Goal: Task Accomplishment & Management: Use online tool/utility

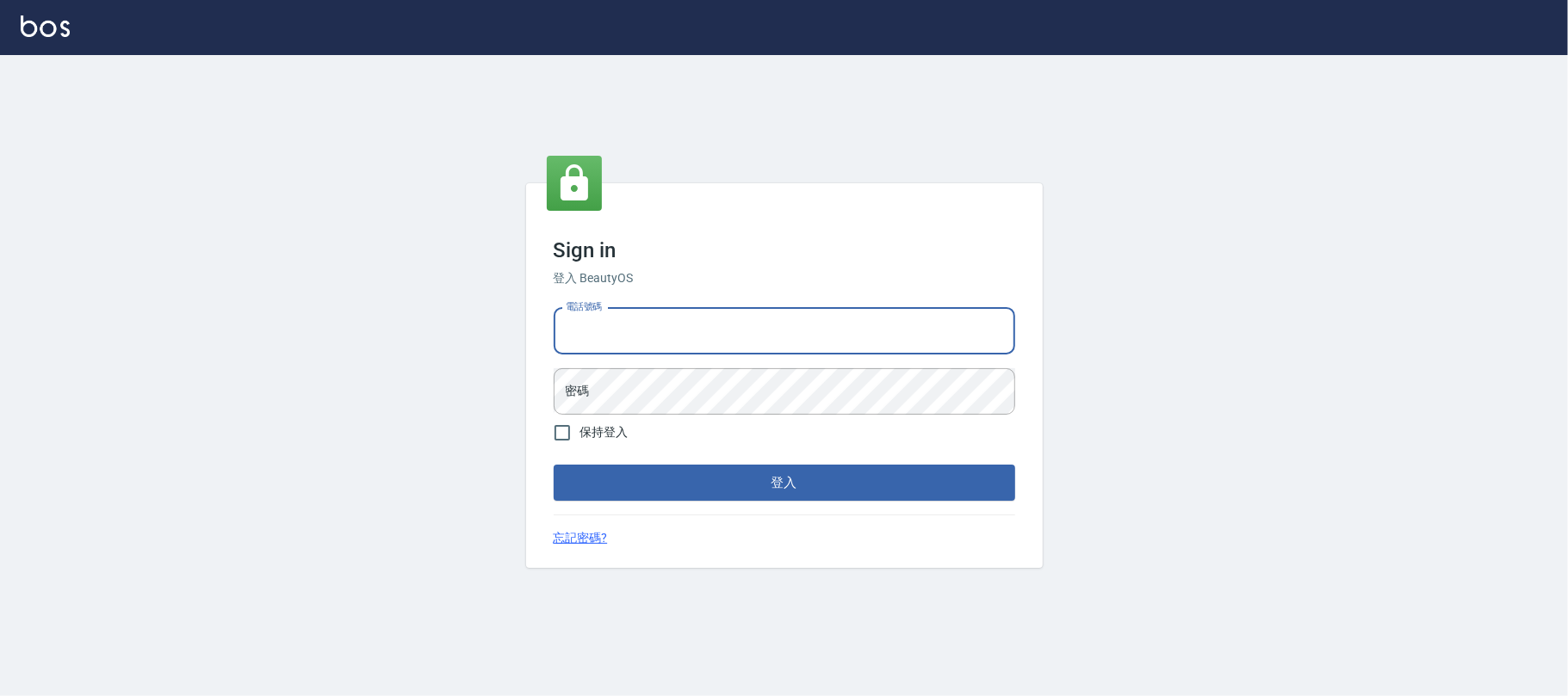
click at [751, 349] on input "電話號碼" at bounding box center [785, 331] width 462 height 46
type input "0225420586"
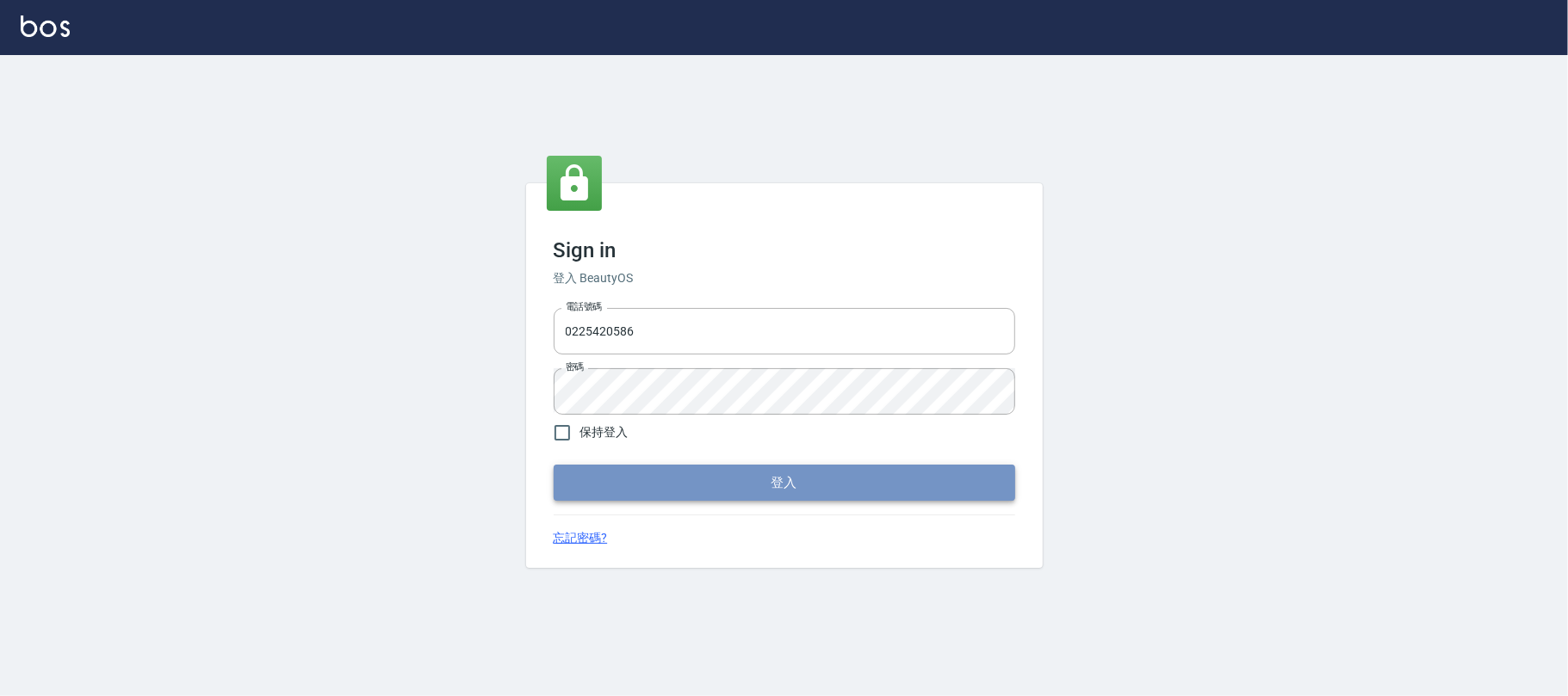
click at [821, 479] on button "登入" at bounding box center [785, 483] width 462 height 36
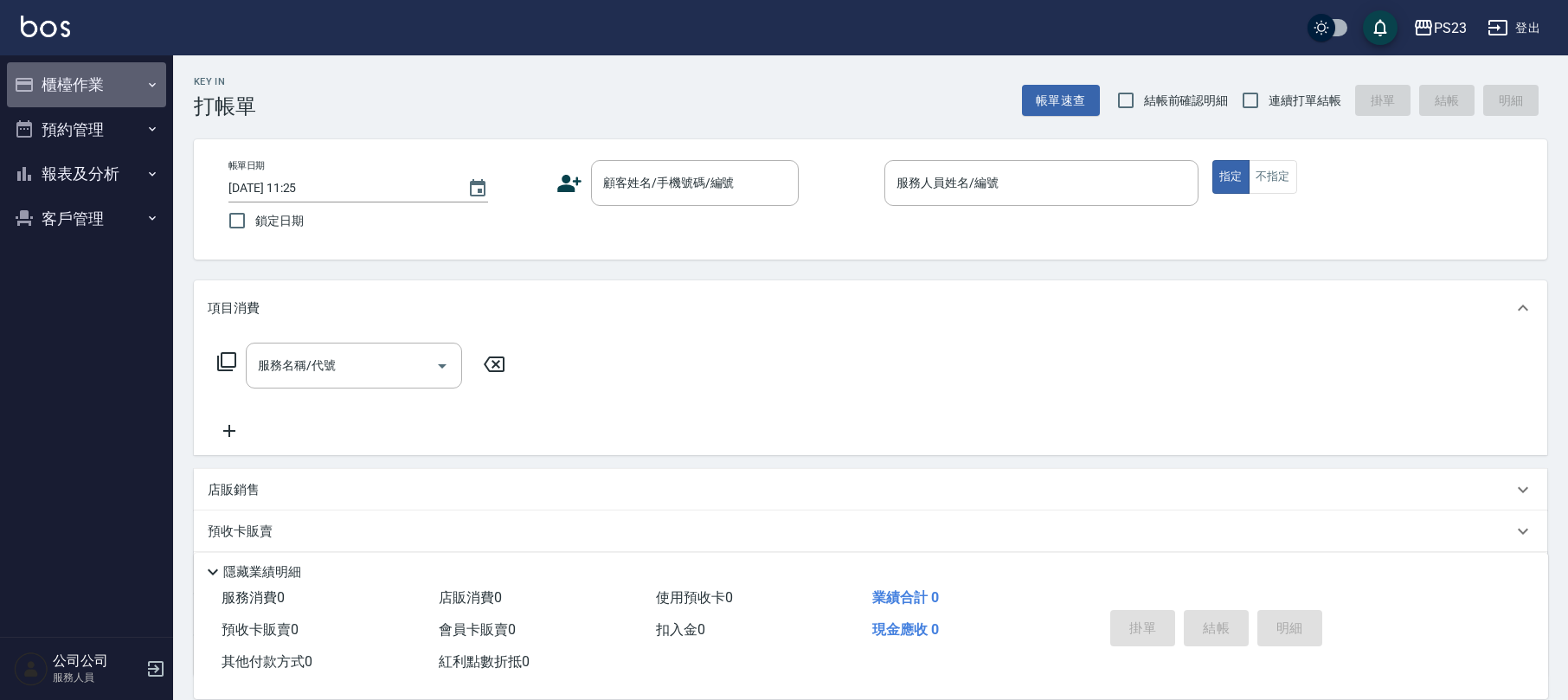
click at [132, 91] on button "櫃檯作業" at bounding box center [86, 84] width 160 height 45
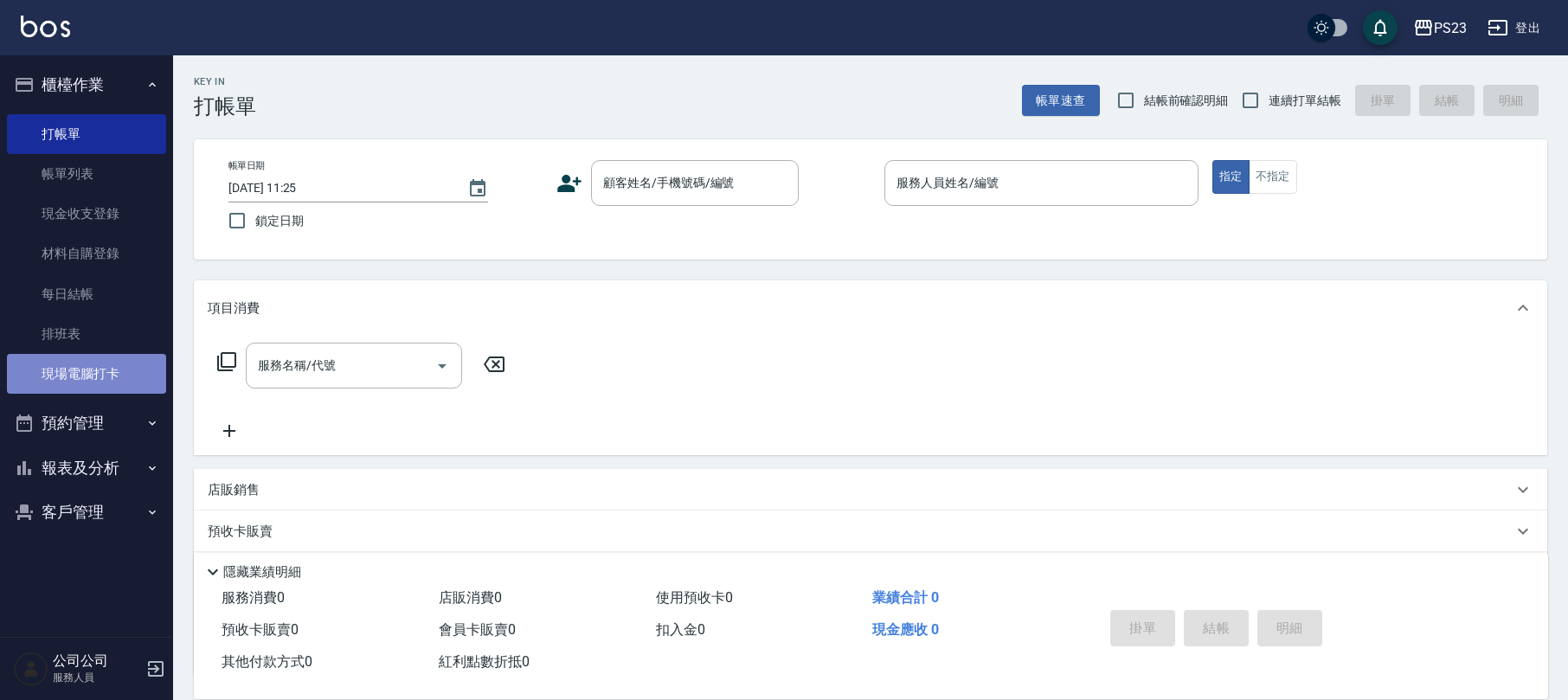
click at [119, 389] on link "現場電腦打卡" at bounding box center [86, 373] width 160 height 40
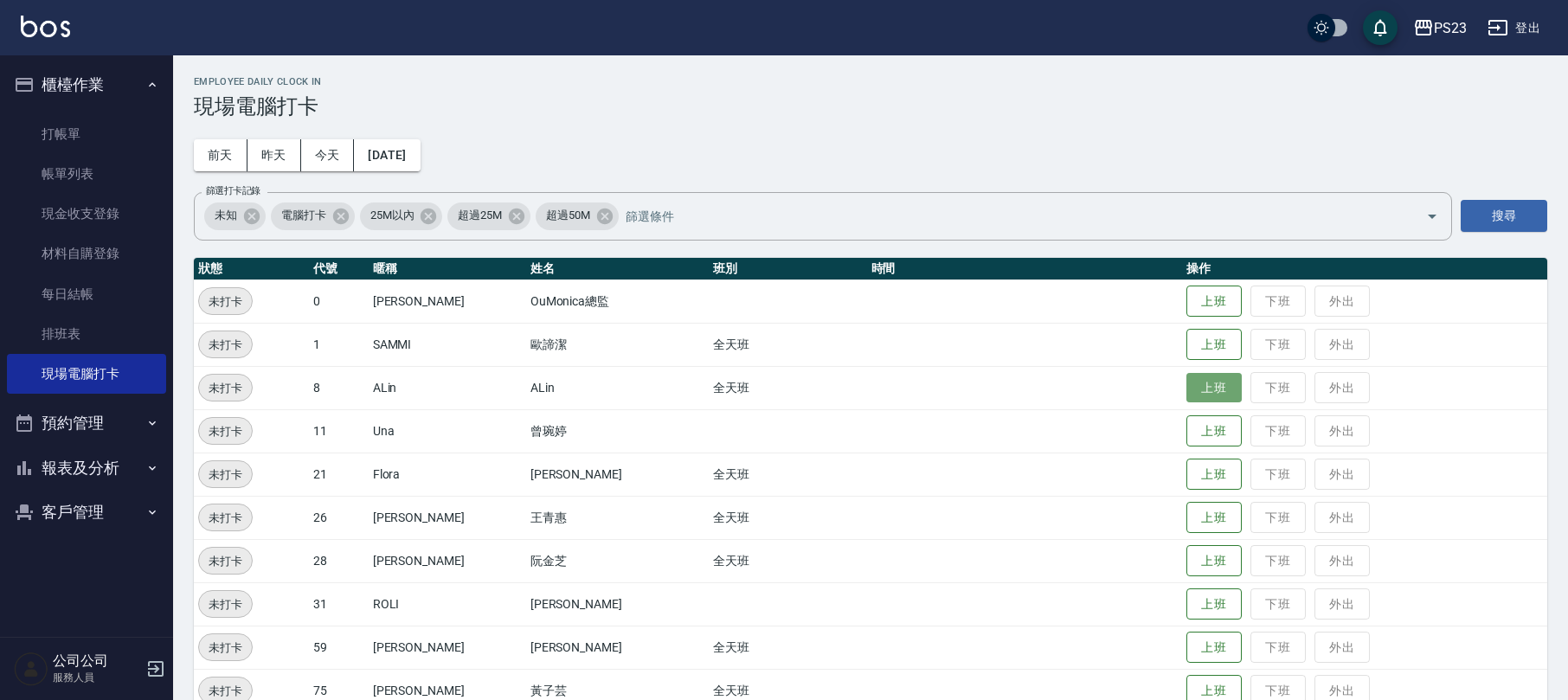
click at [1187, 385] on button "上班" at bounding box center [1215, 388] width 56 height 31
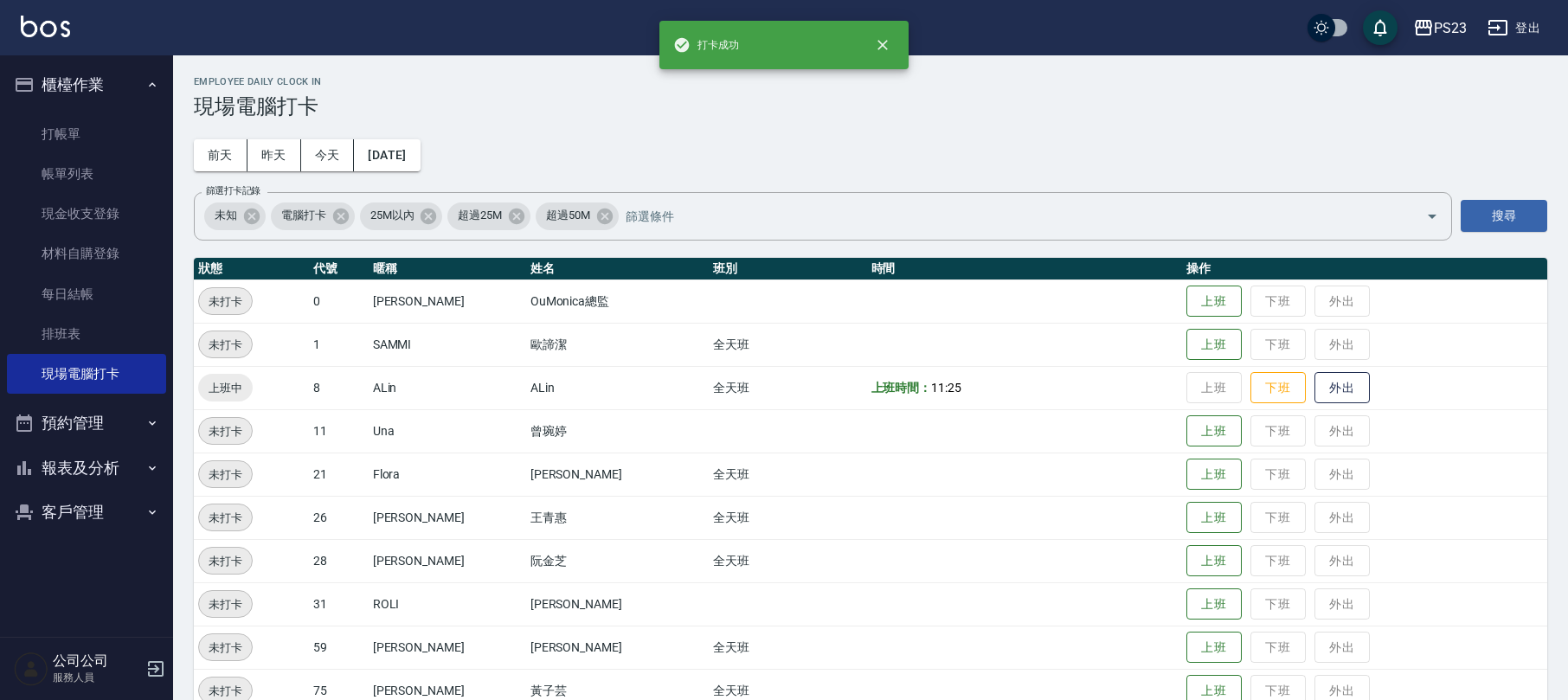
scroll to position [115, 0]
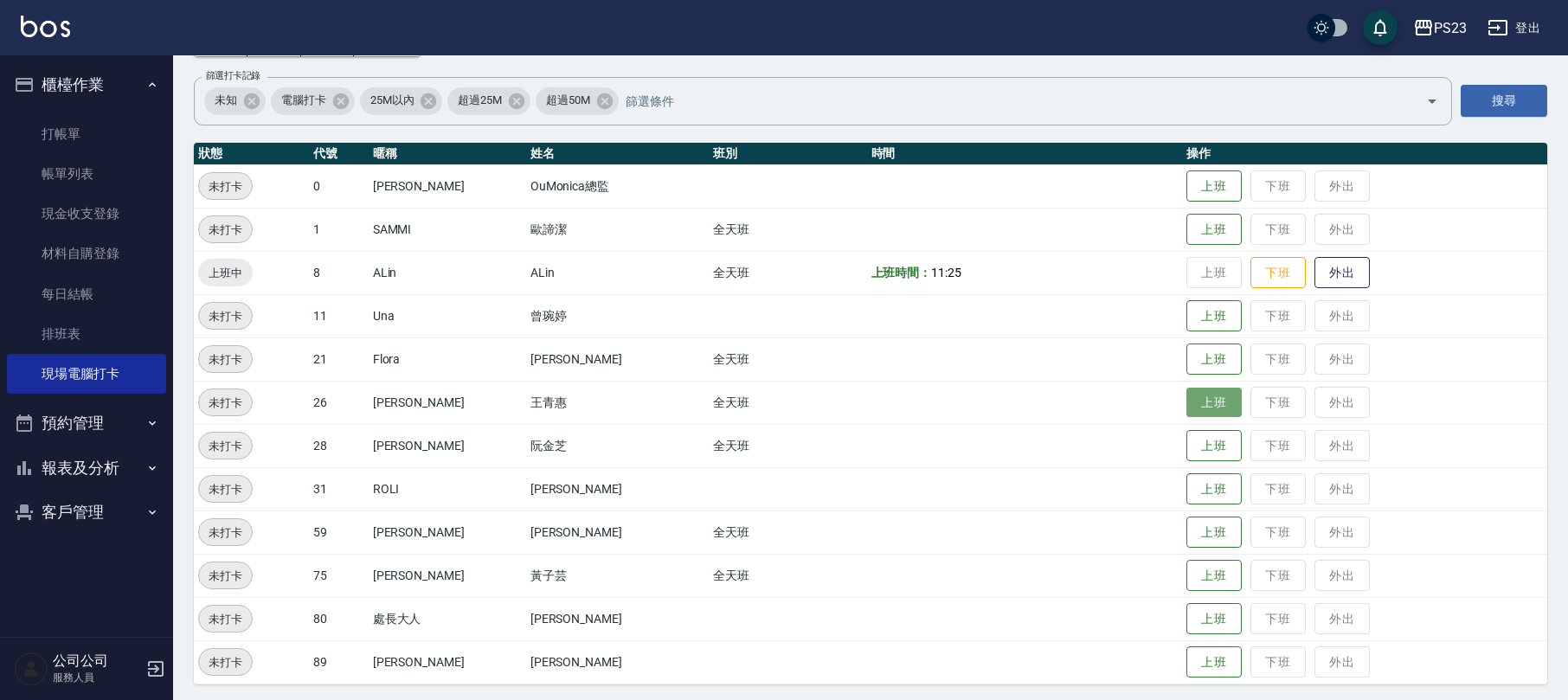
click at [1213, 389] on button "上班" at bounding box center [1215, 403] width 56 height 31
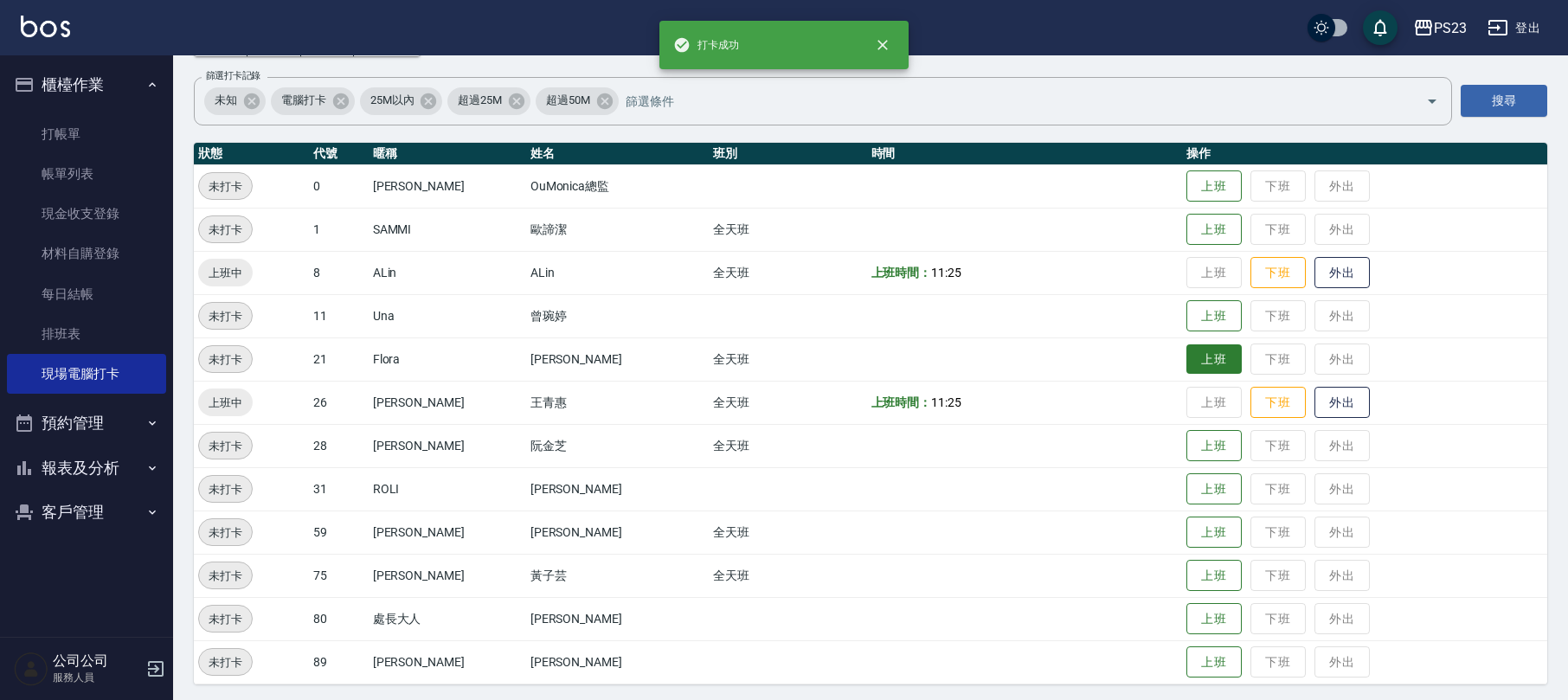
click at [1198, 366] on button "上班" at bounding box center [1215, 359] width 56 height 31
click at [1188, 438] on button "上班" at bounding box center [1215, 446] width 56 height 31
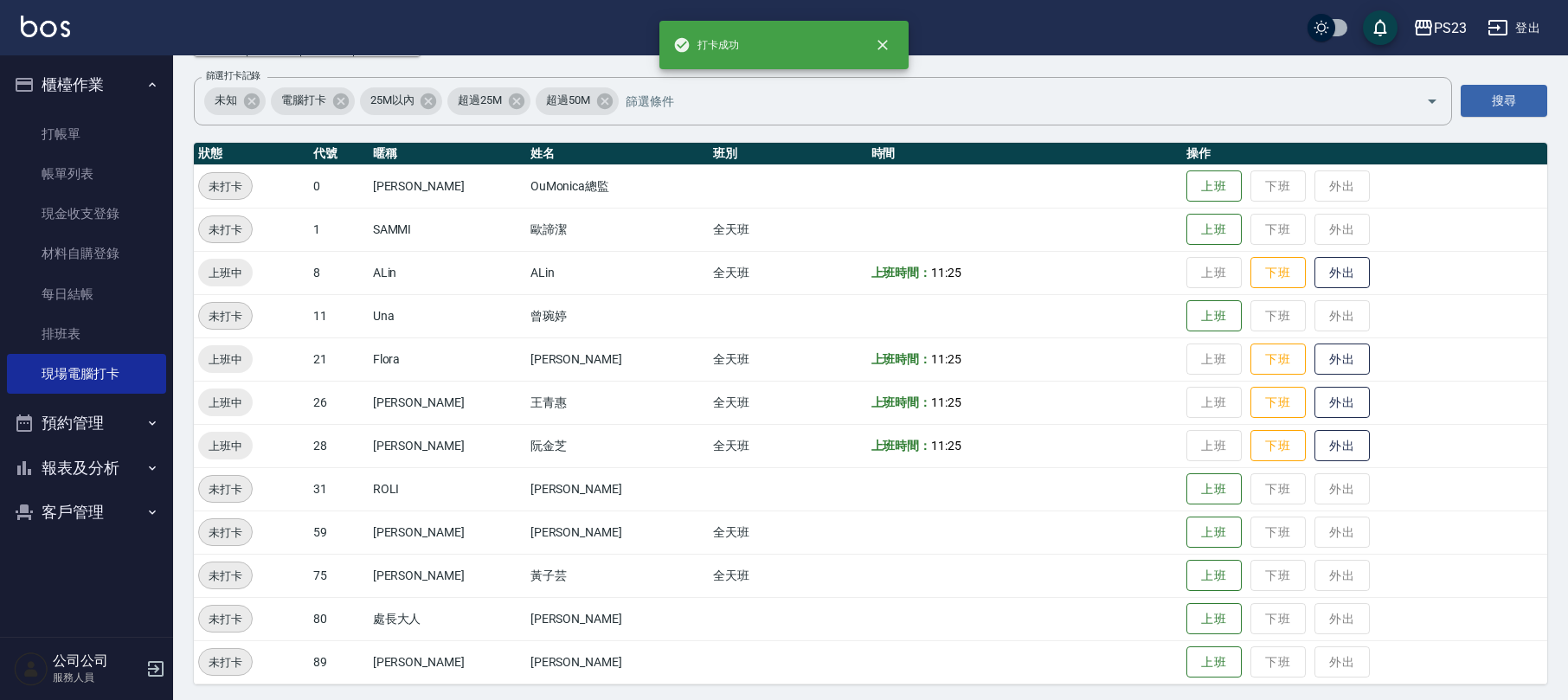
scroll to position [120, 0]
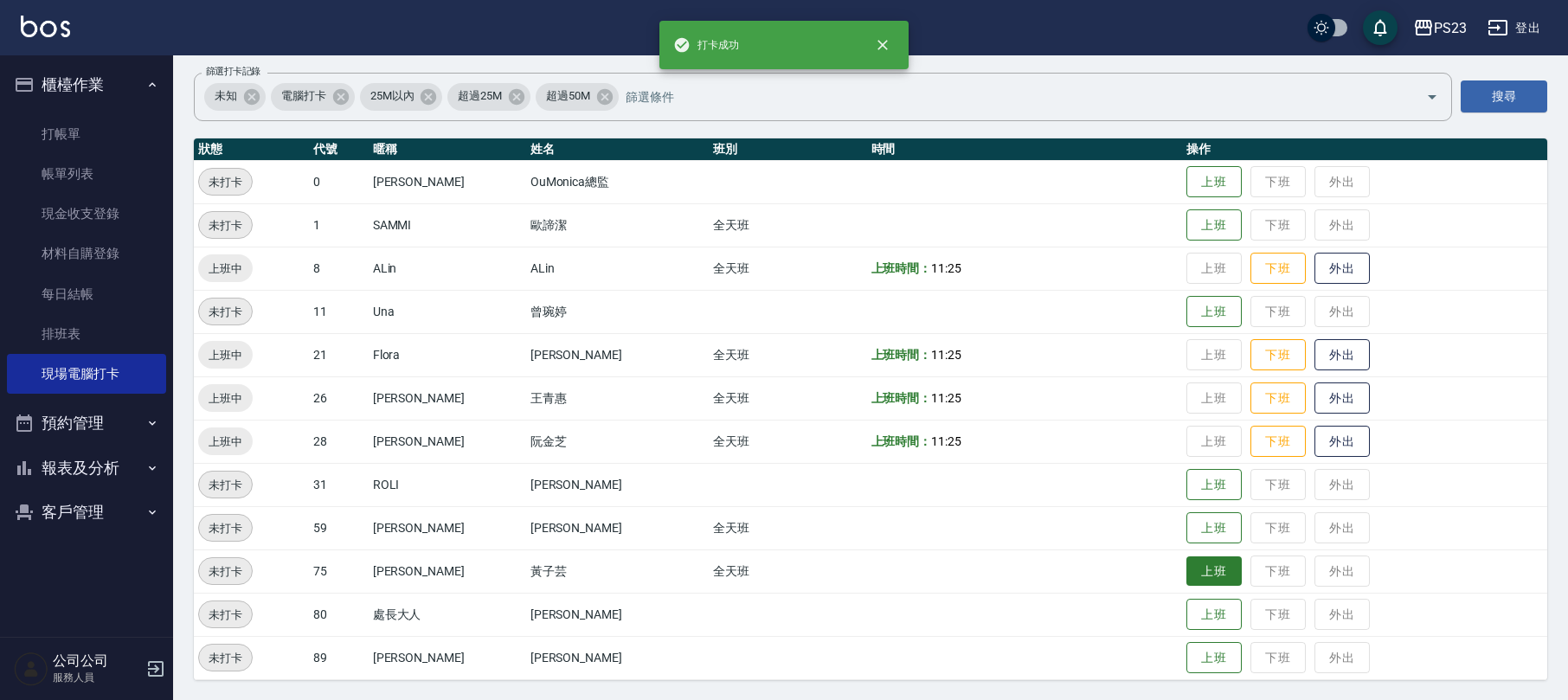
click at [1213, 582] on button "上班" at bounding box center [1215, 572] width 56 height 31
